Goal: Find specific page/section: Find specific page/section

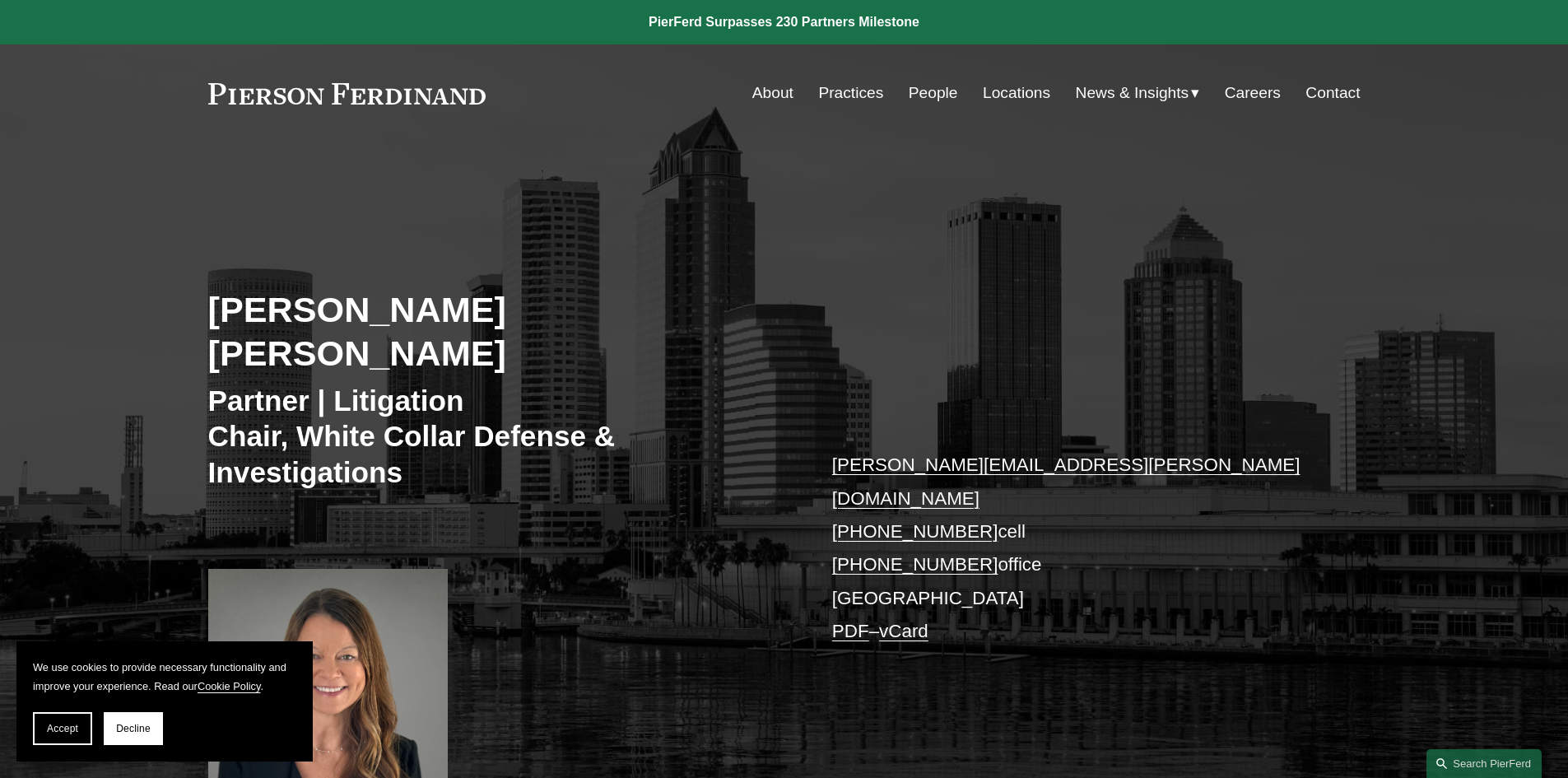
click at [370, 94] on link at bounding box center [347, 94] width 278 height 22
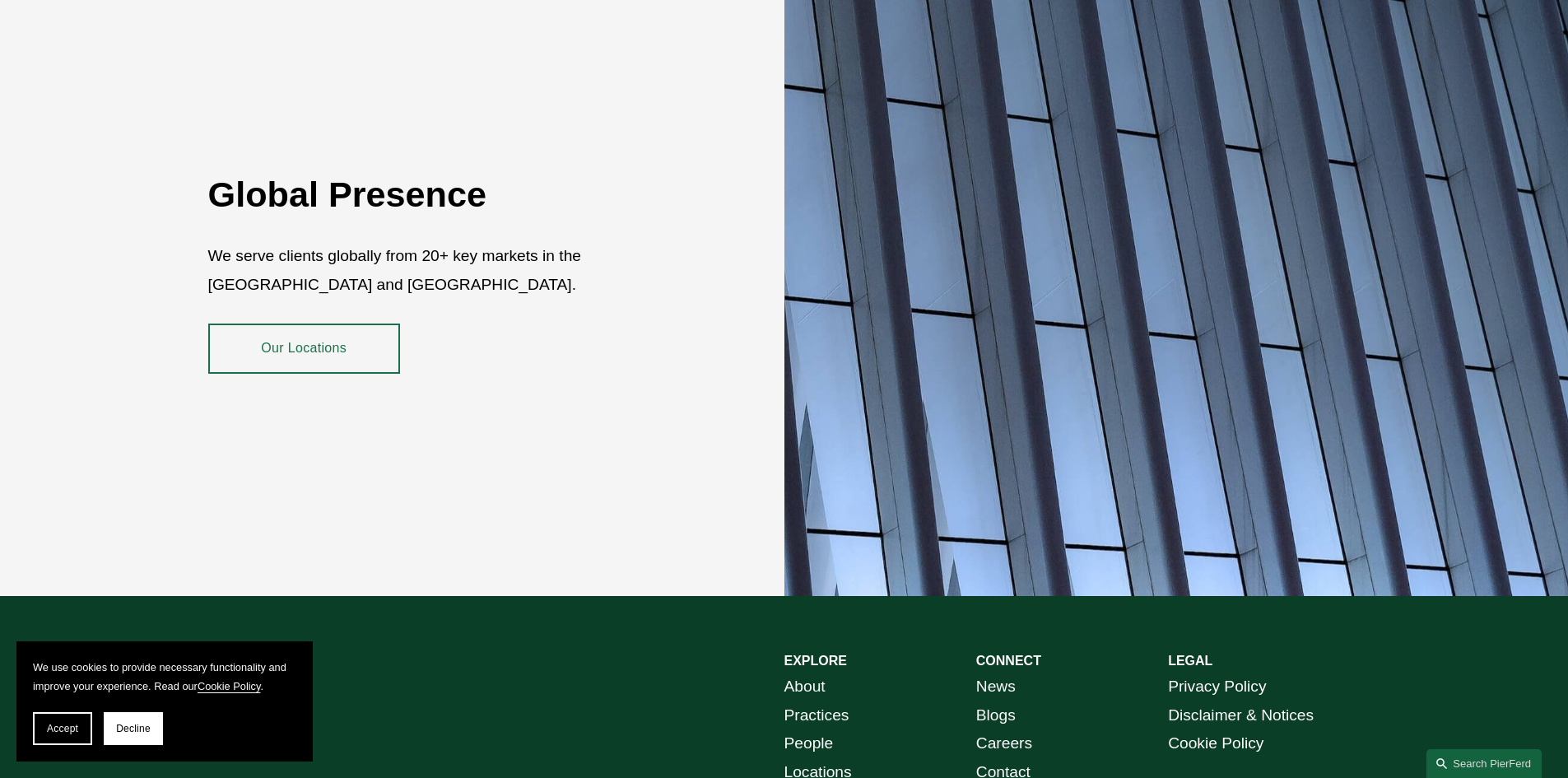
scroll to position [3010, 0]
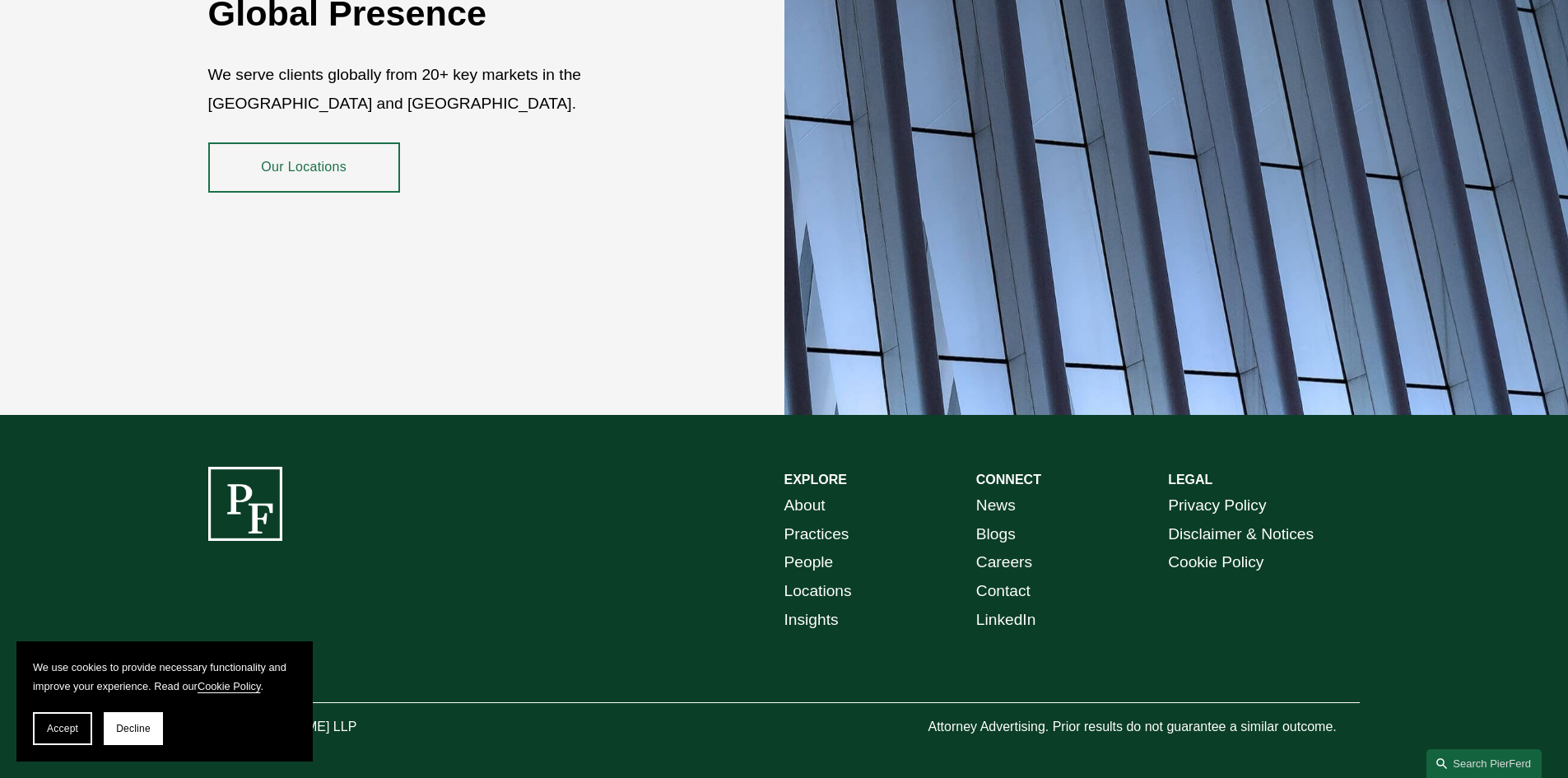
click at [800, 491] on link "About" at bounding box center [805, 505] width 41 height 28
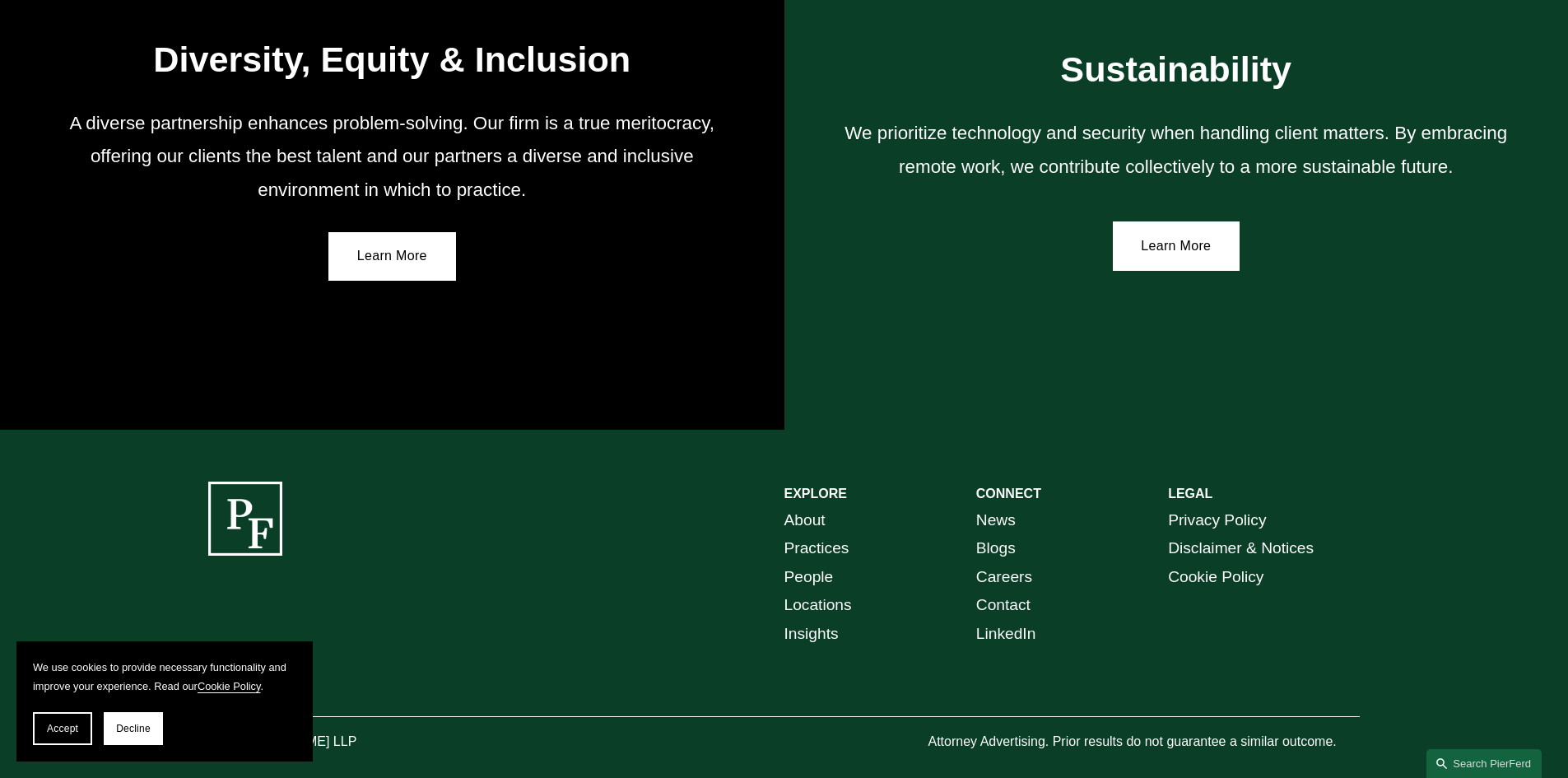
scroll to position [3012, 0]
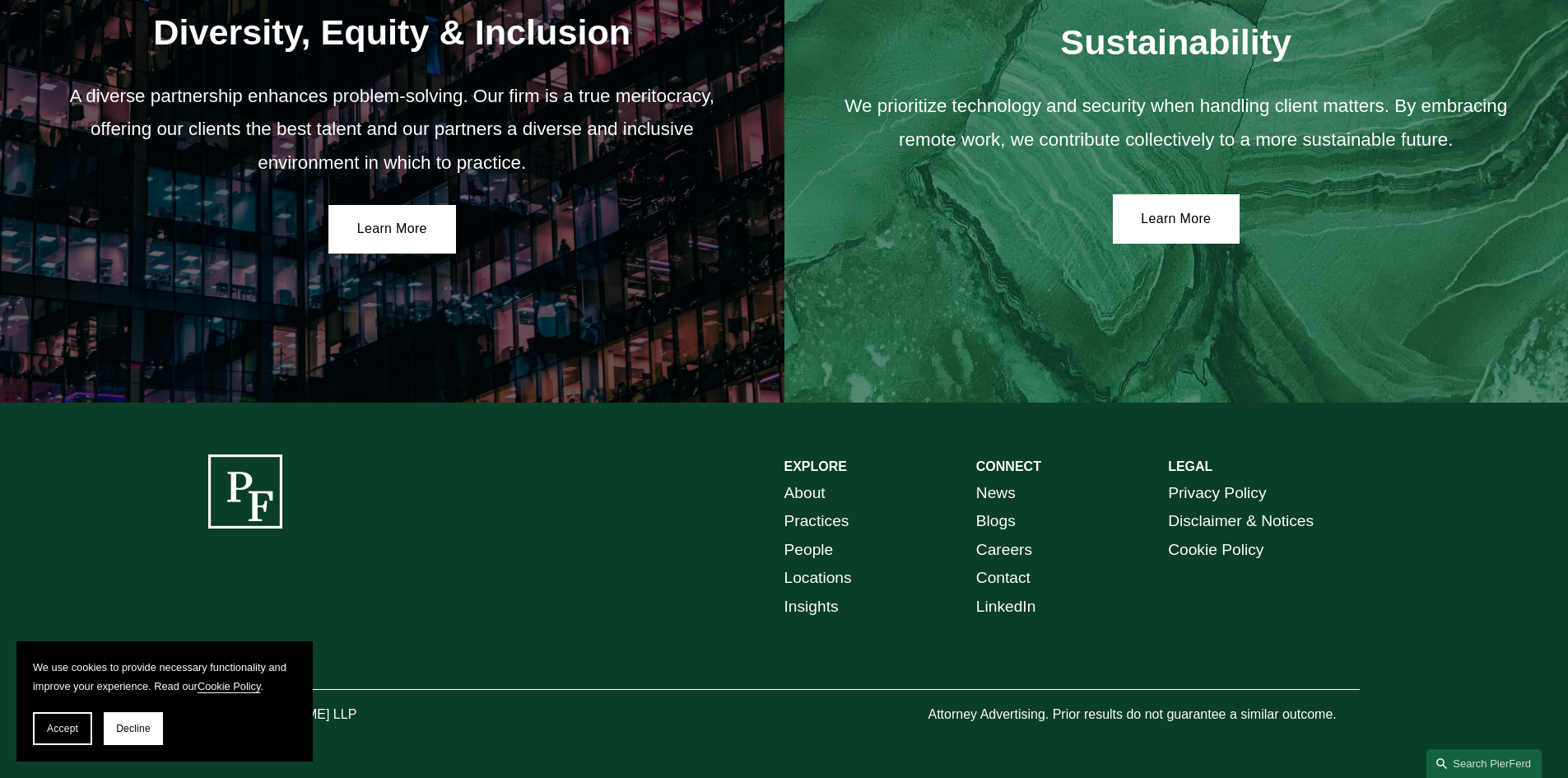
click at [838, 522] on link "Practices" at bounding box center [817, 521] width 65 height 28
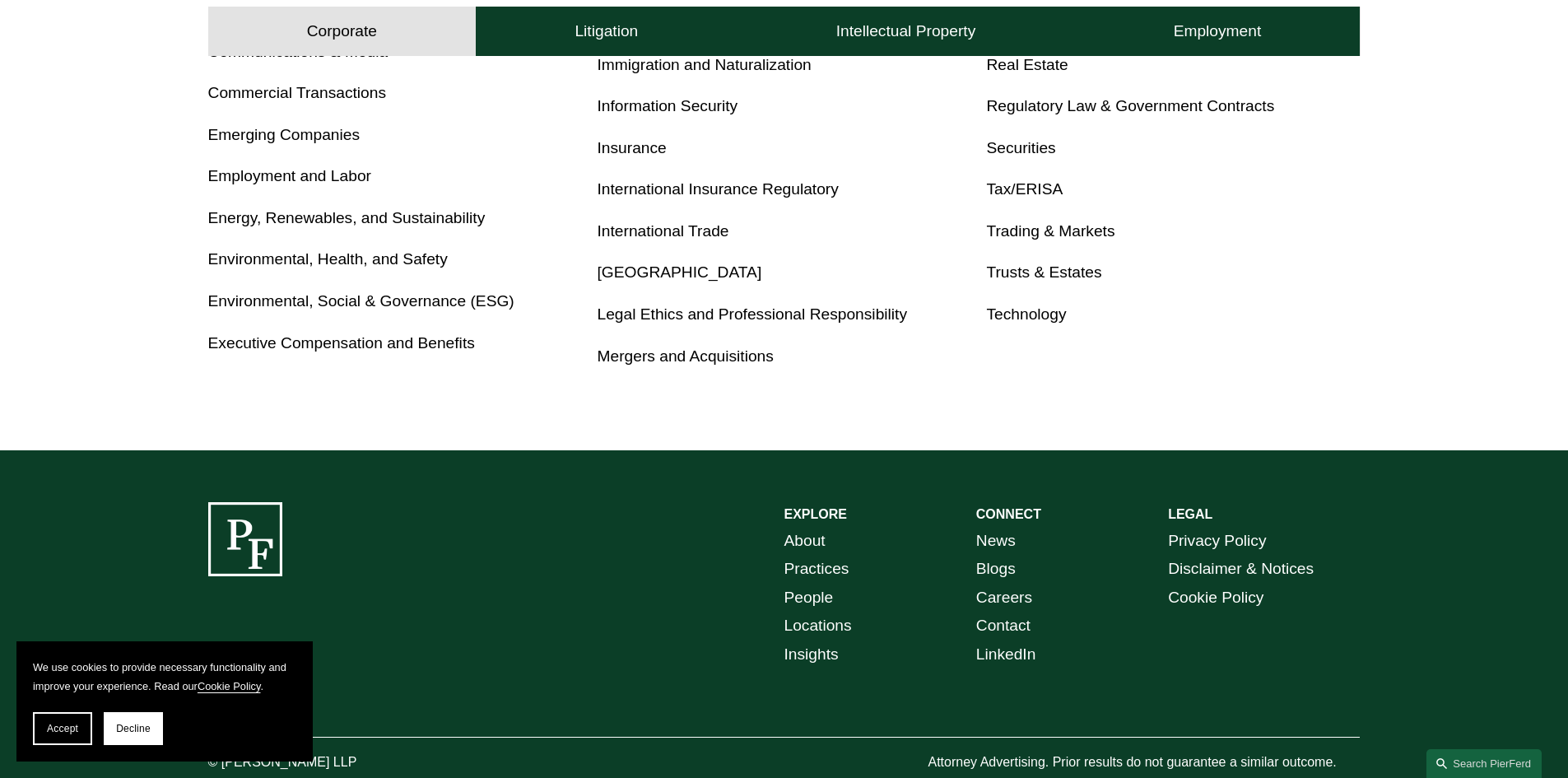
scroll to position [1098, 0]
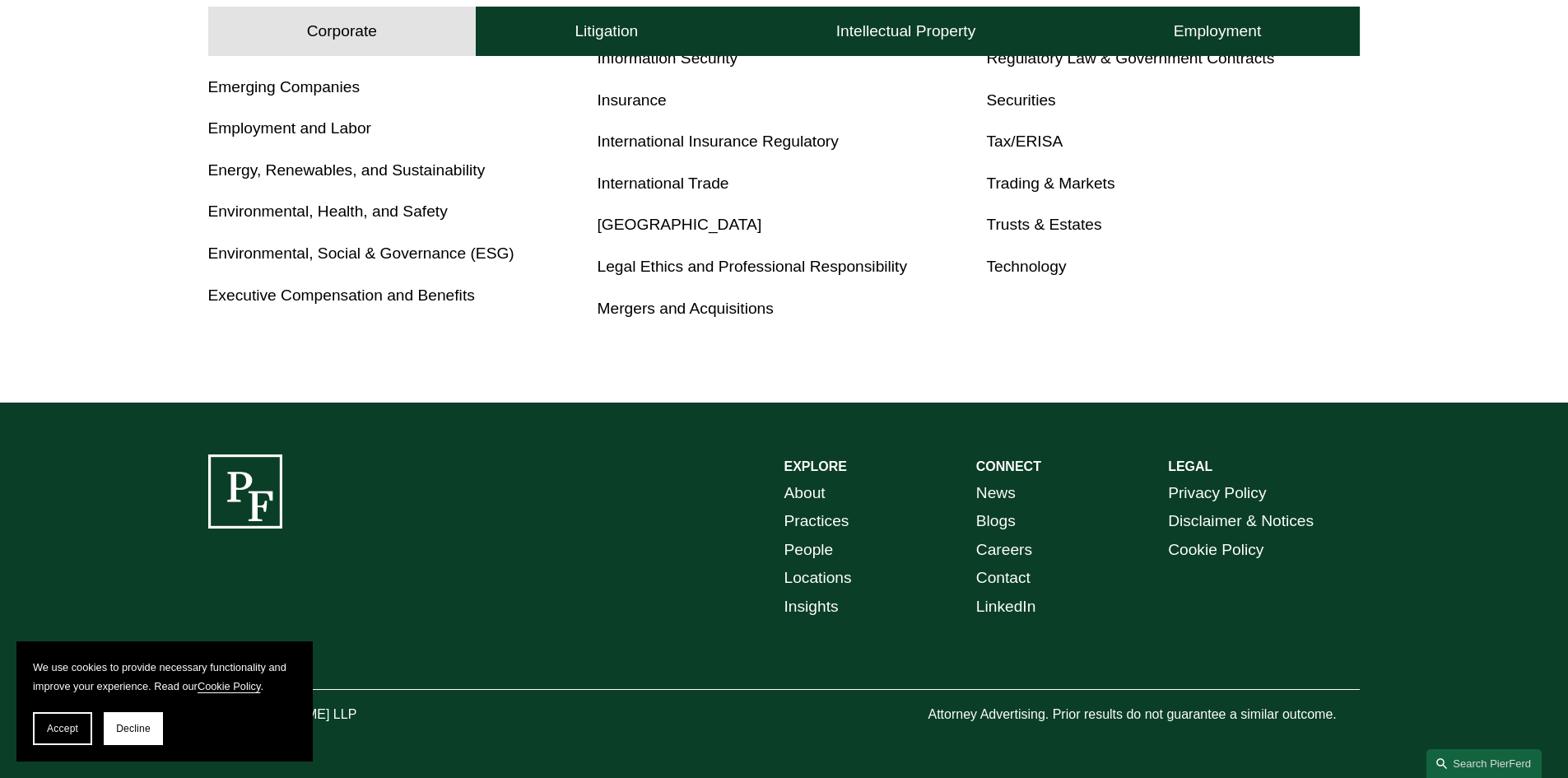
click at [830, 579] on link "Locations" at bounding box center [818, 578] width 67 height 28
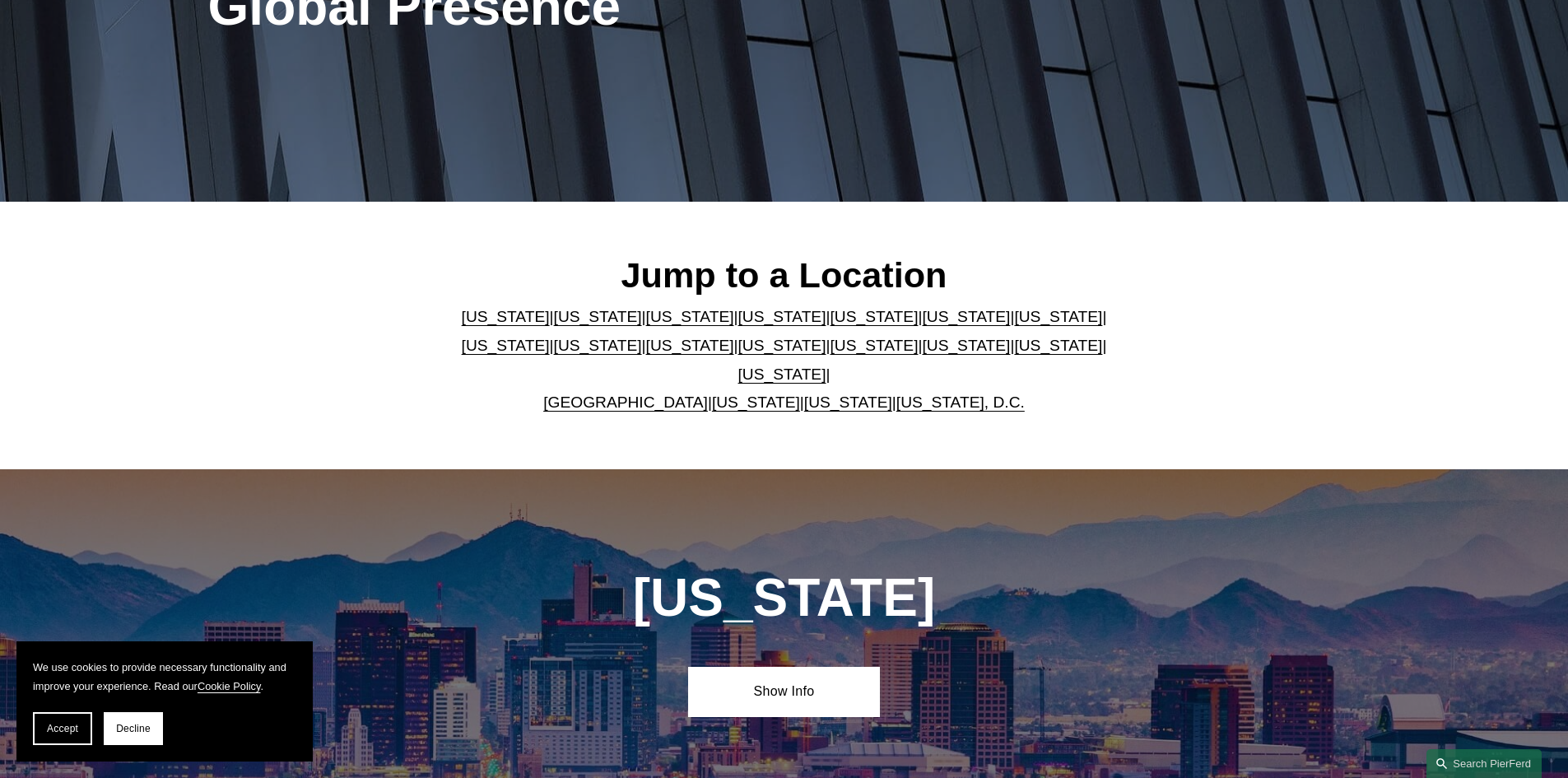
scroll to position [329, 0]
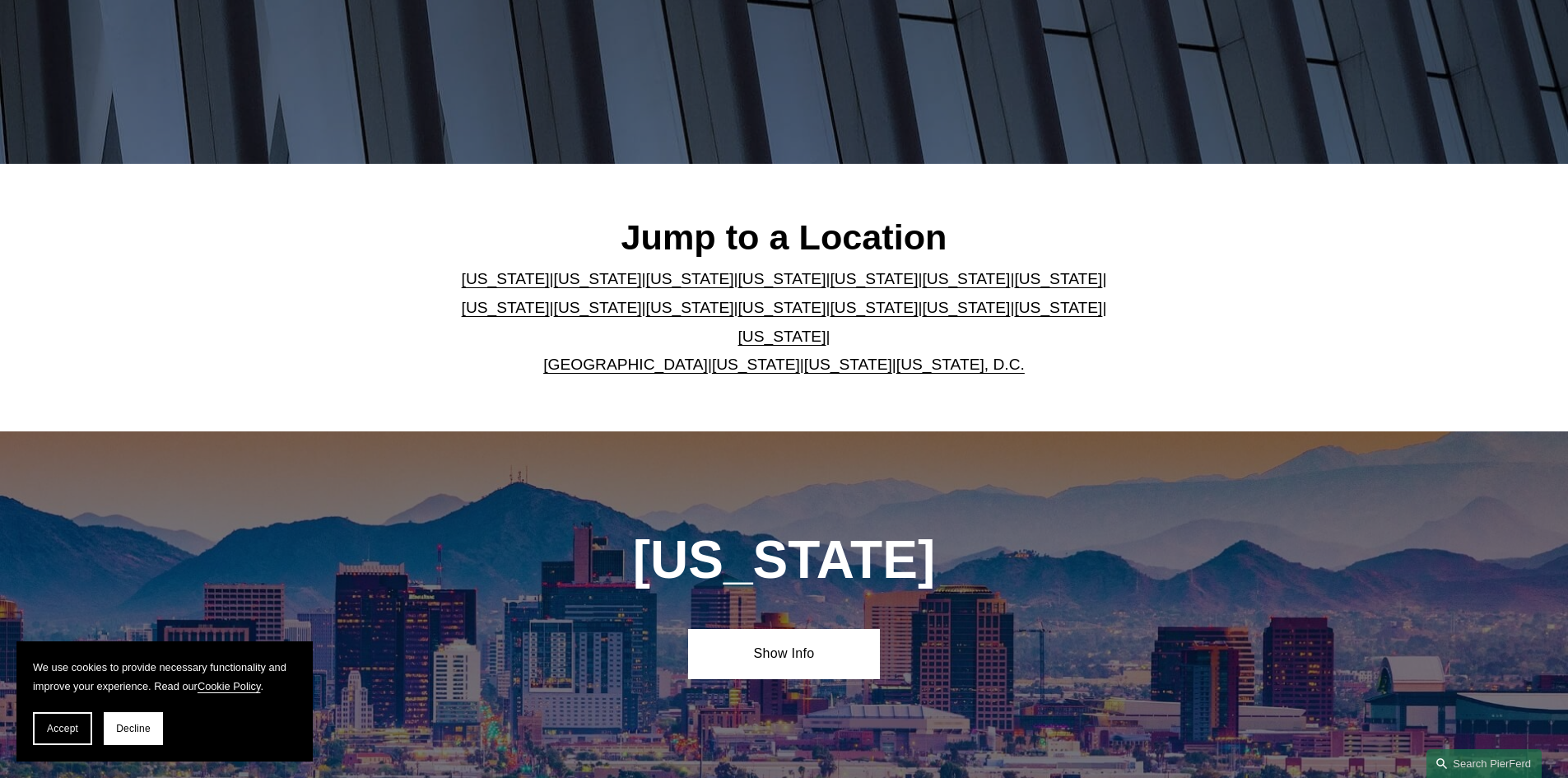
click at [807, 299] on p "Arizona | California | Colorado | Delaware | Florida | Georgia | Illinois | Mas…" at bounding box center [783, 322] width 672 height 114
click at [830, 287] on link "Florida" at bounding box center [873, 279] width 88 height 17
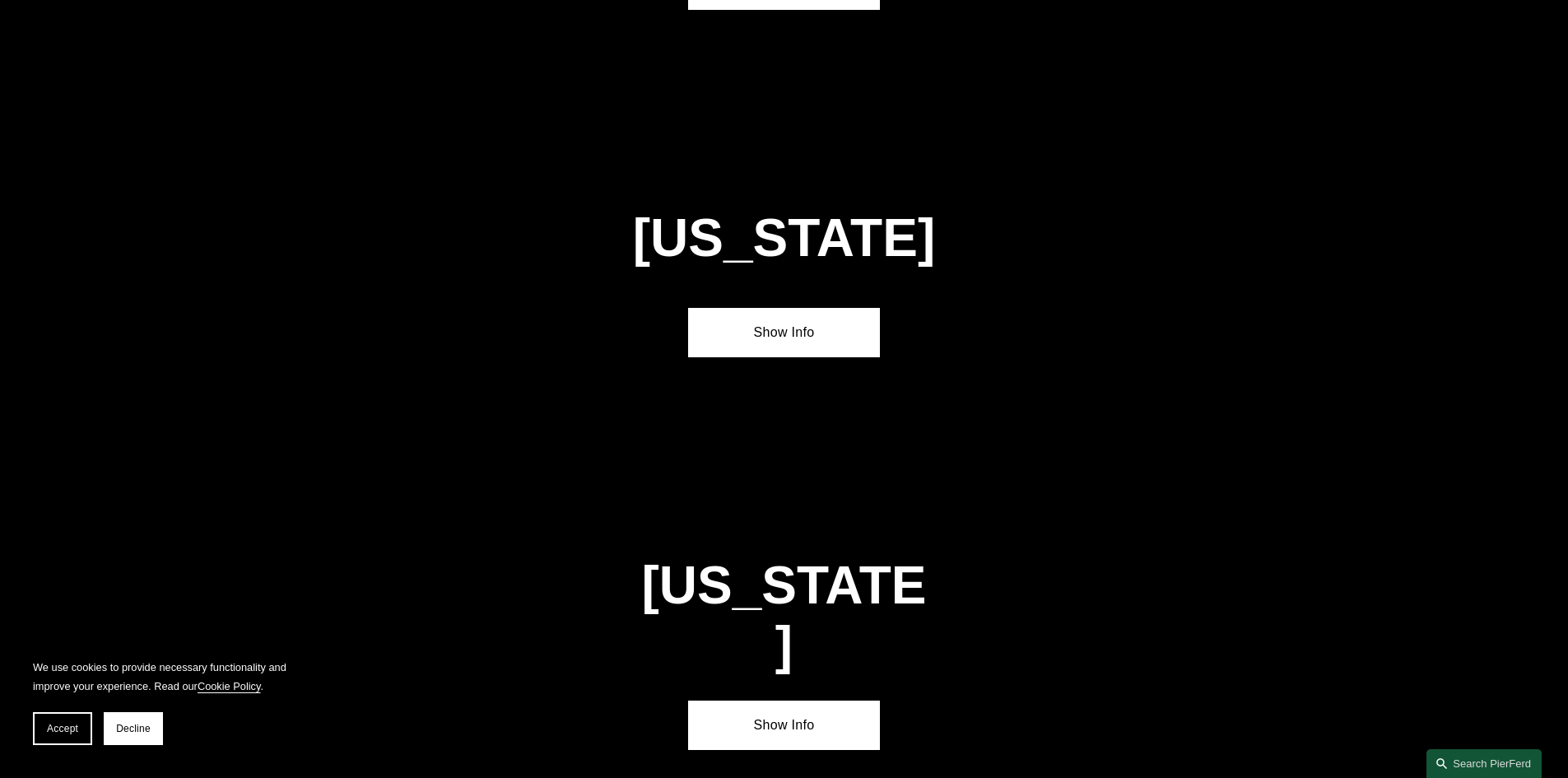
scroll to position [2138, 0]
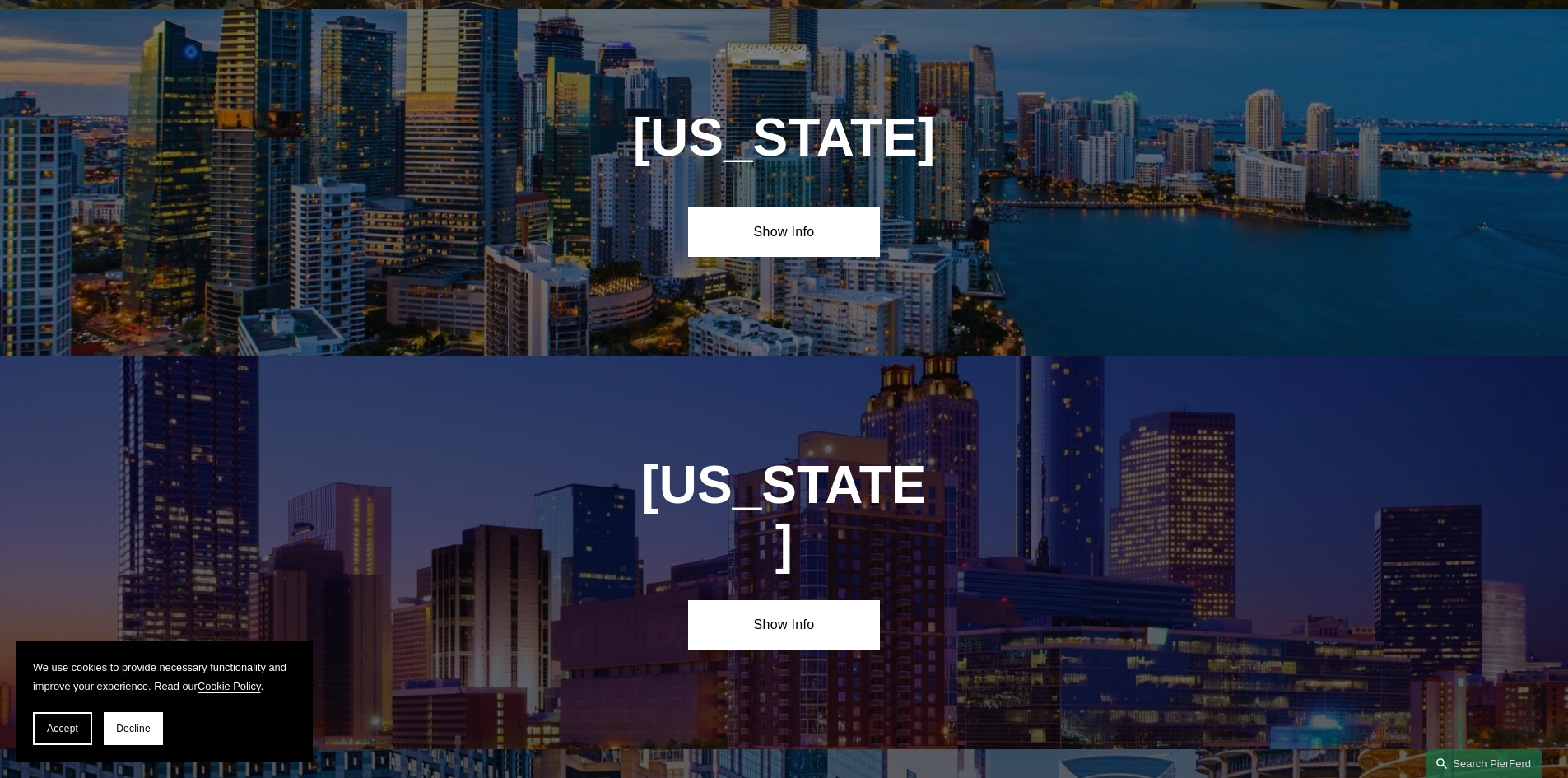
click at [774, 229] on link "Show Info" at bounding box center [784, 232] width 191 height 49
